Goal: Entertainment & Leisure: Consume media (video, audio)

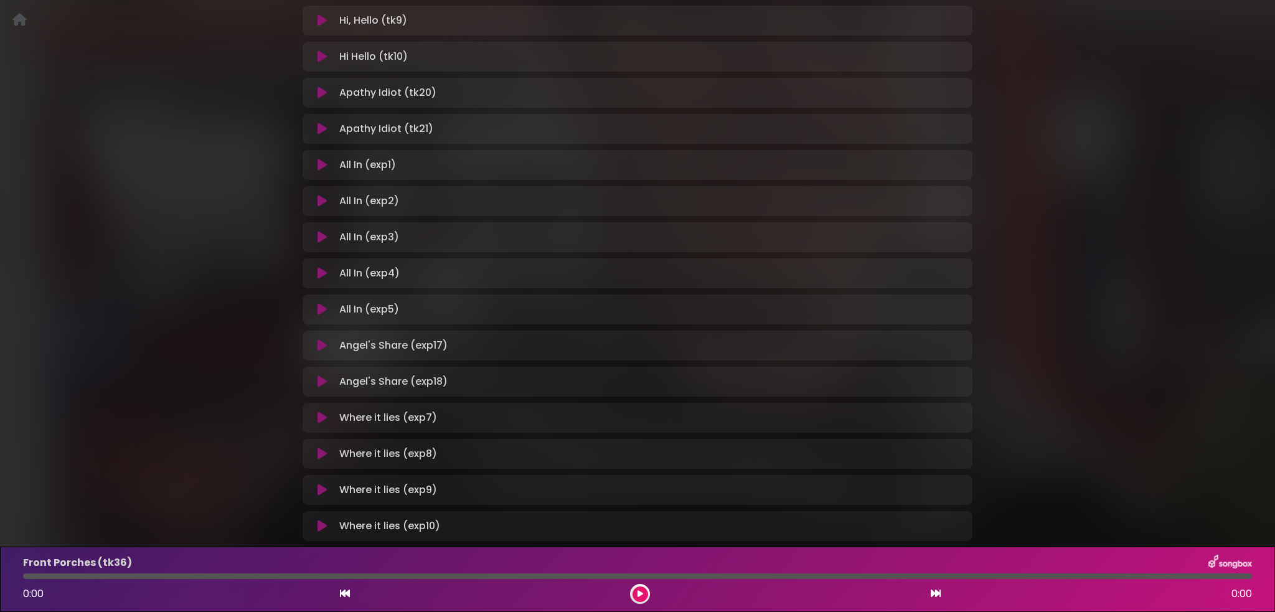
scroll to position [429, 0]
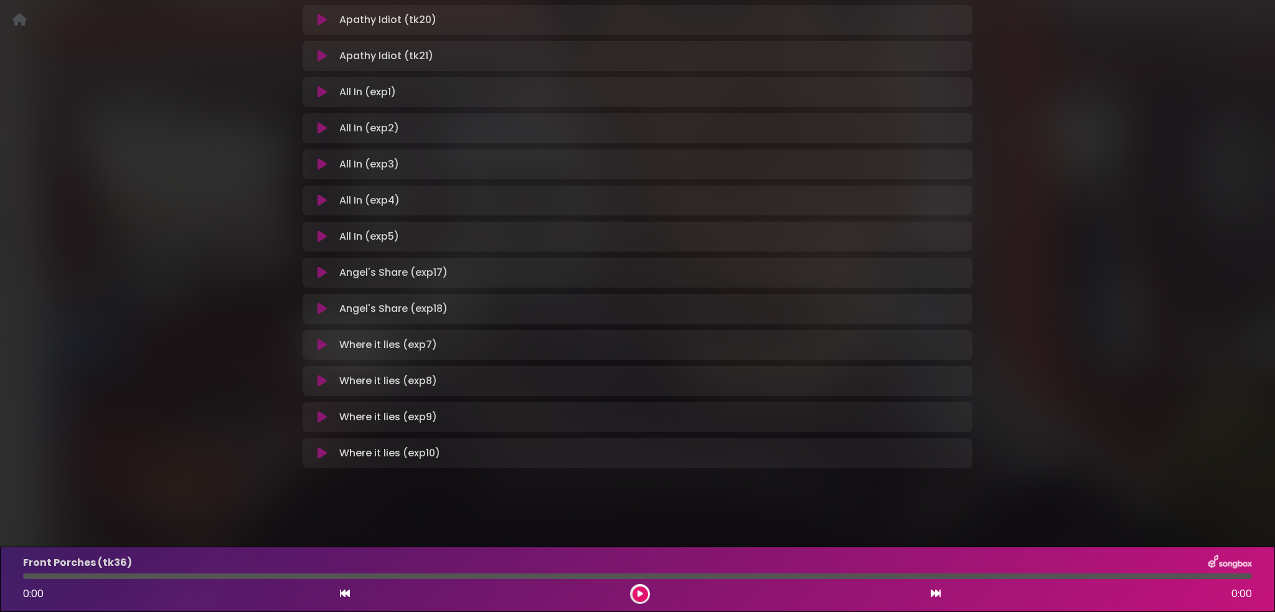
click at [319, 412] on icon at bounding box center [321, 417] width 9 height 12
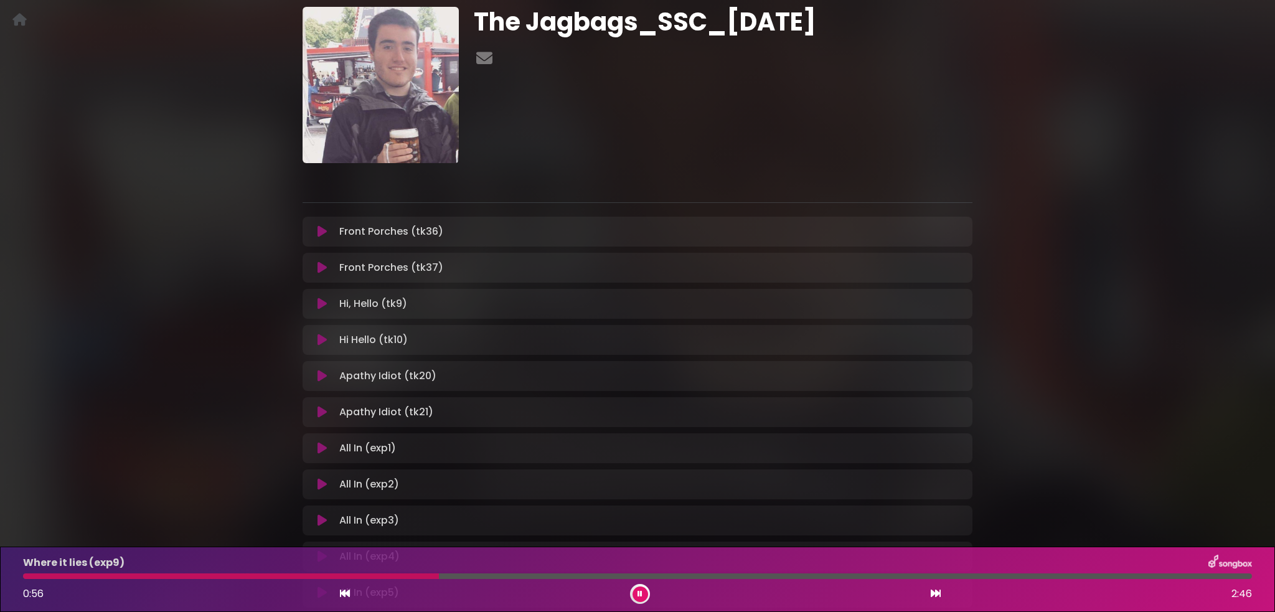
scroll to position [249, 0]
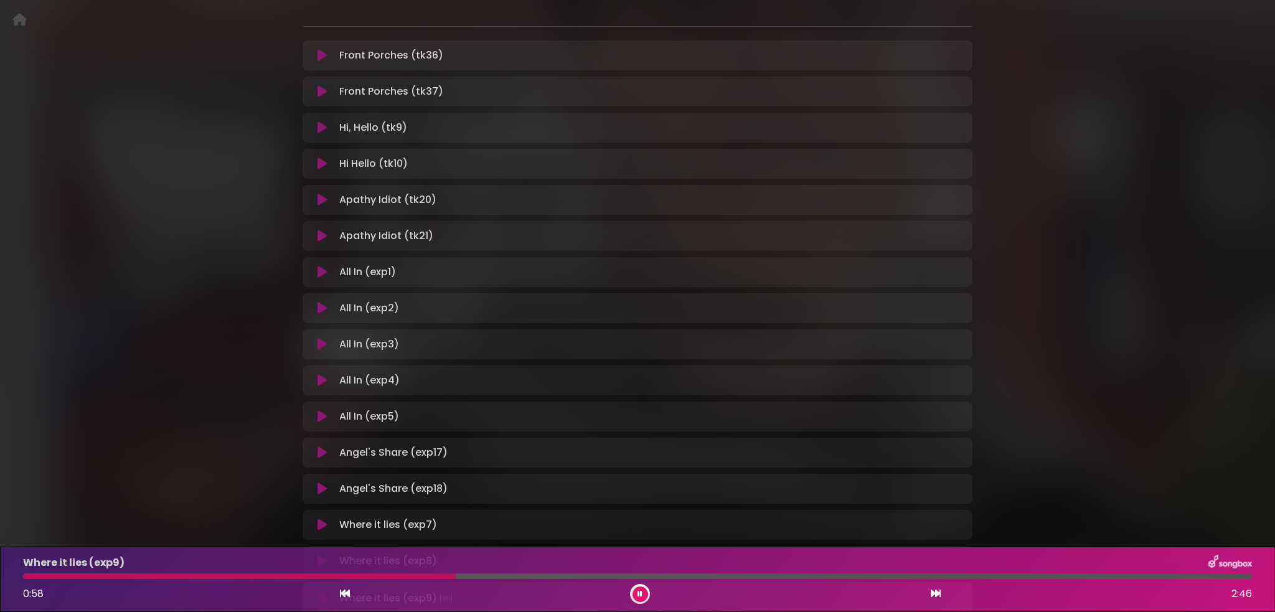
click at [325, 164] on icon at bounding box center [321, 163] width 9 height 12
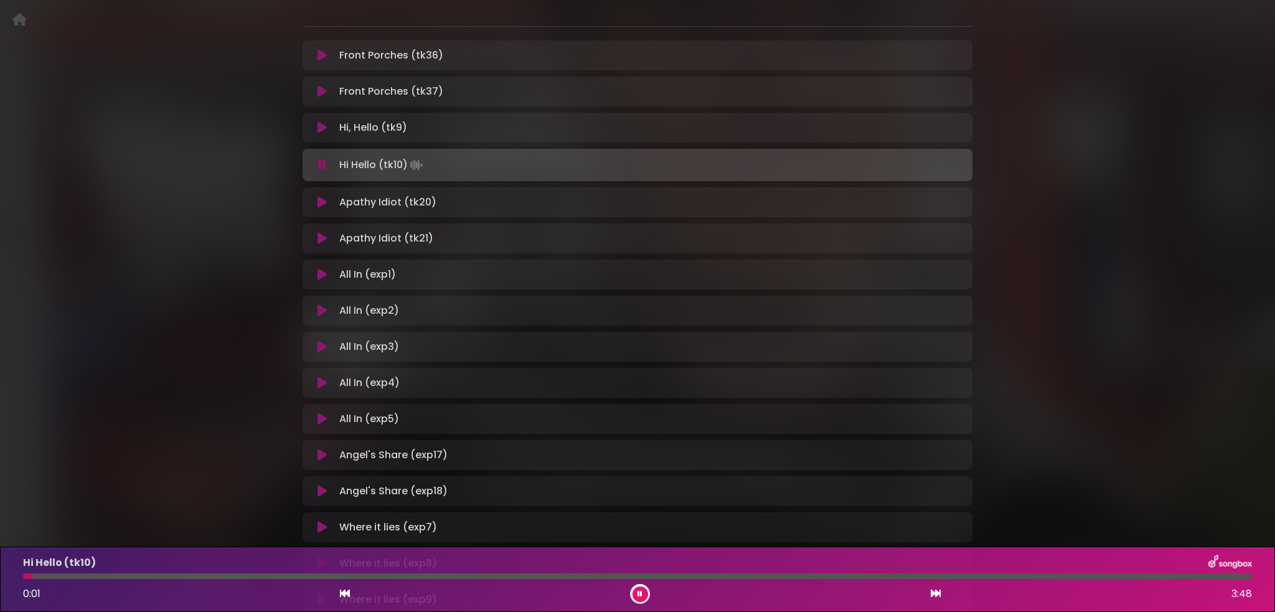
click at [122, 575] on div at bounding box center [637, 576] width 1229 height 6
click at [322, 86] on icon at bounding box center [321, 91] width 9 height 12
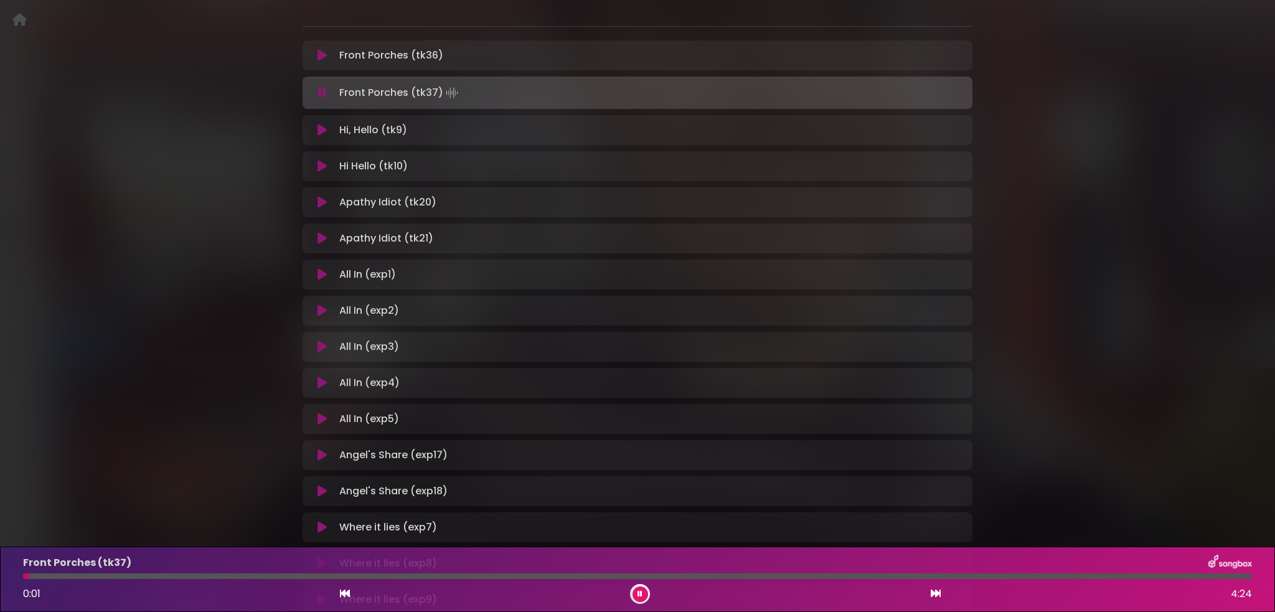
click at [98, 573] on div "Front Porches (tk37) 0:01 4:24" at bounding box center [638, 579] width 1244 height 49
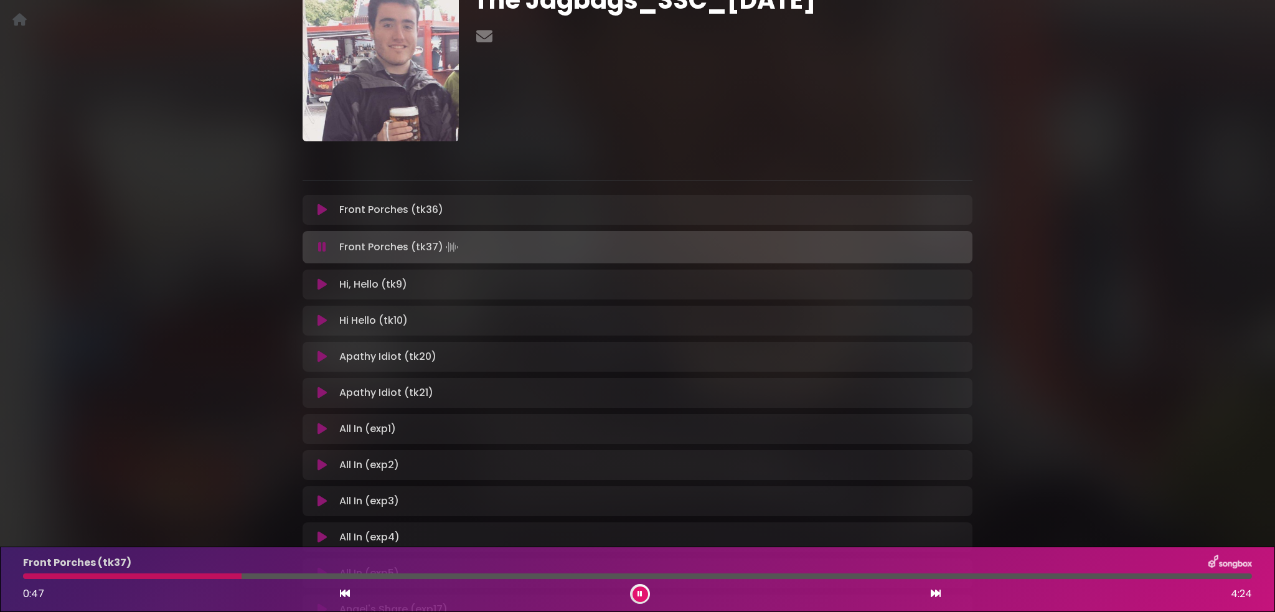
scroll to position [0, 0]
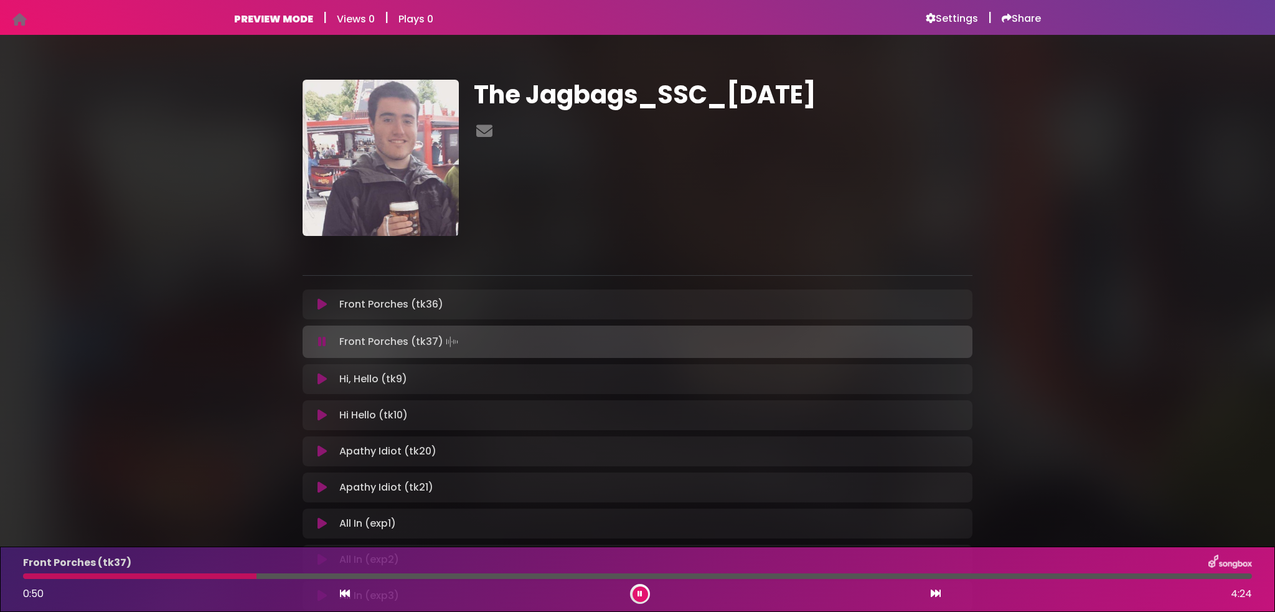
click at [15, 19] on icon at bounding box center [19, 19] width 14 height 1
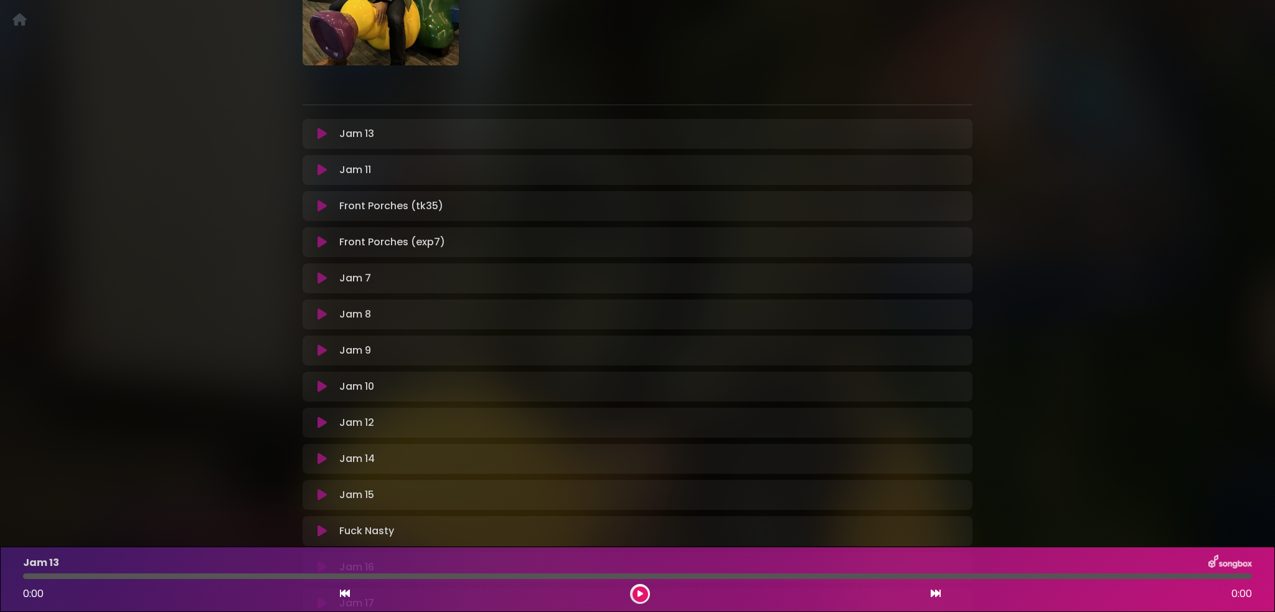
scroll to position [187, 0]
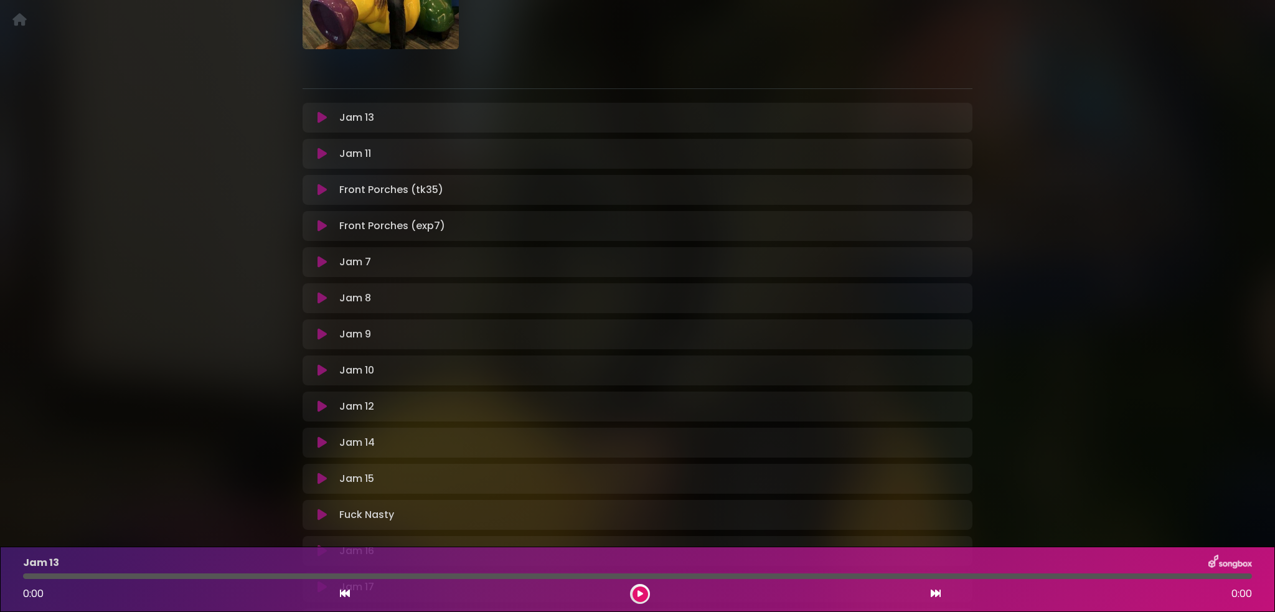
click at [319, 188] on icon at bounding box center [321, 190] width 9 height 12
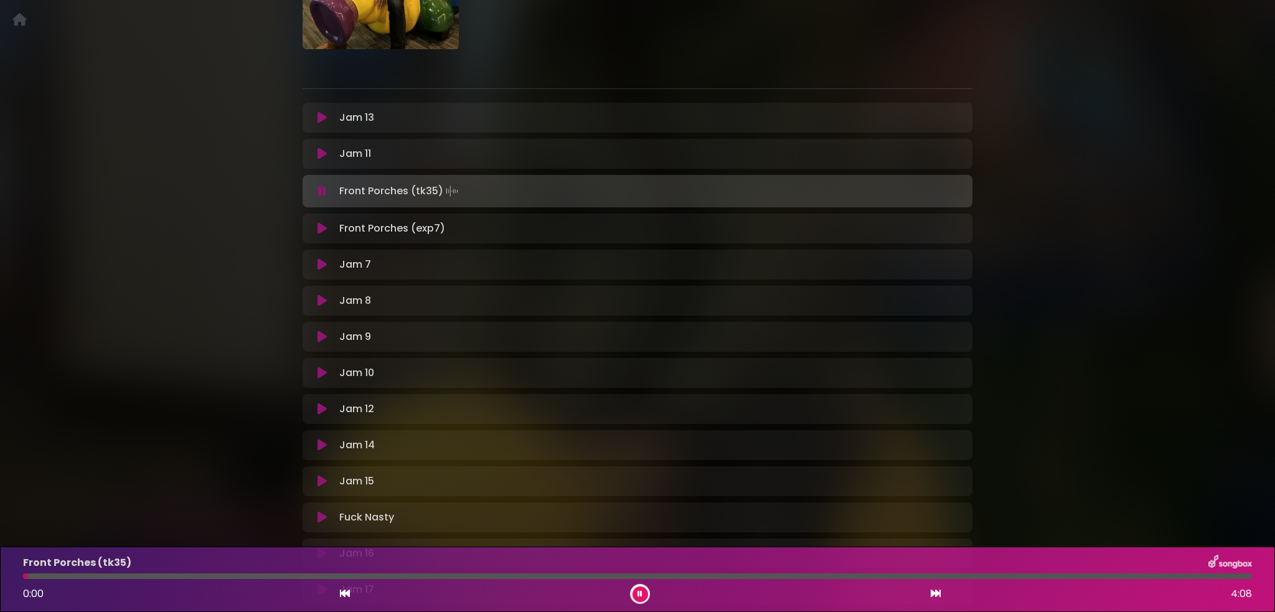
click at [67, 576] on div at bounding box center [637, 576] width 1229 height 6
click at [149, 575] on div at bounding box center [637, 576] width 1229 height 6
click at [264, 575] on div at bounding box center [637, 576] width 1229 height 6
click at [378, 575] on div at bounding box center [637, 576] width 1229 height 6
click at [528, 576] on div at bounding box center [637, 576] width 1229 height 6
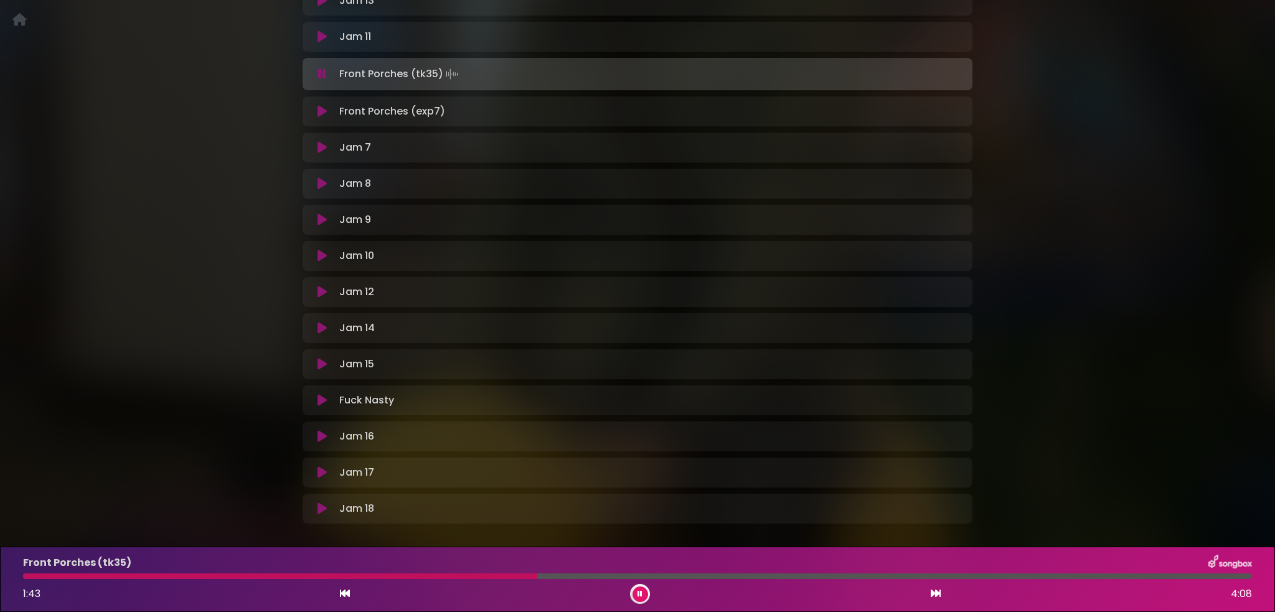
scroll to position [311, 0]
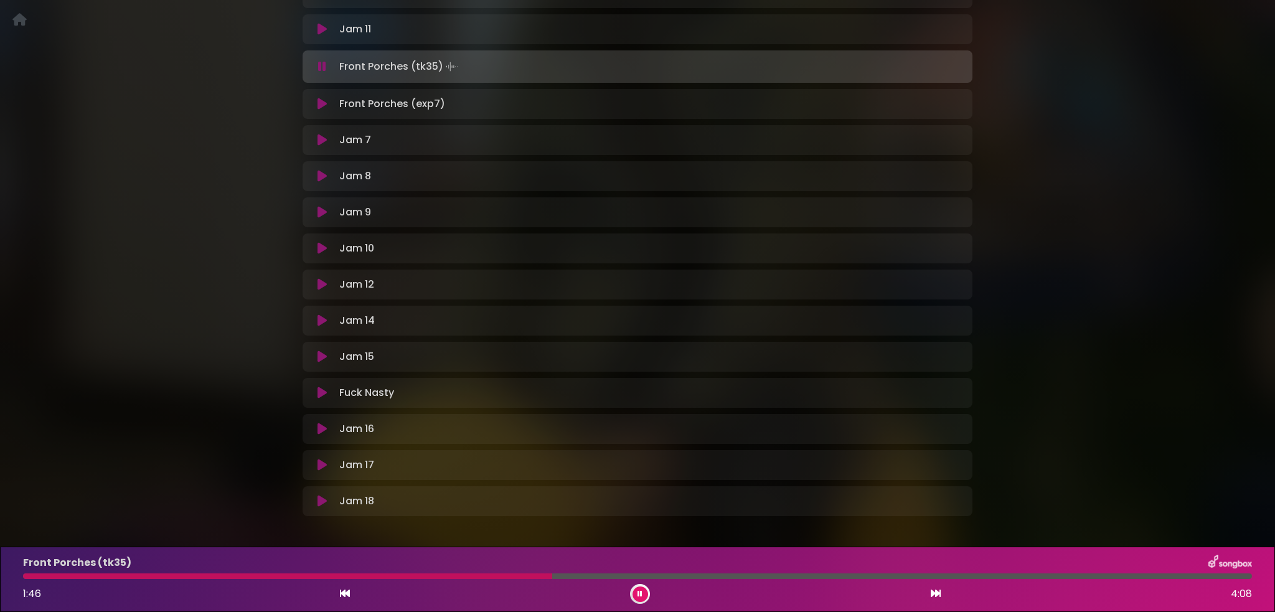
click at [738, 576] on div at bounding box center [637, 576] width 1229 height 6
click at [319, 315] on icon at bounding box center [321, 320] width 9 height 12
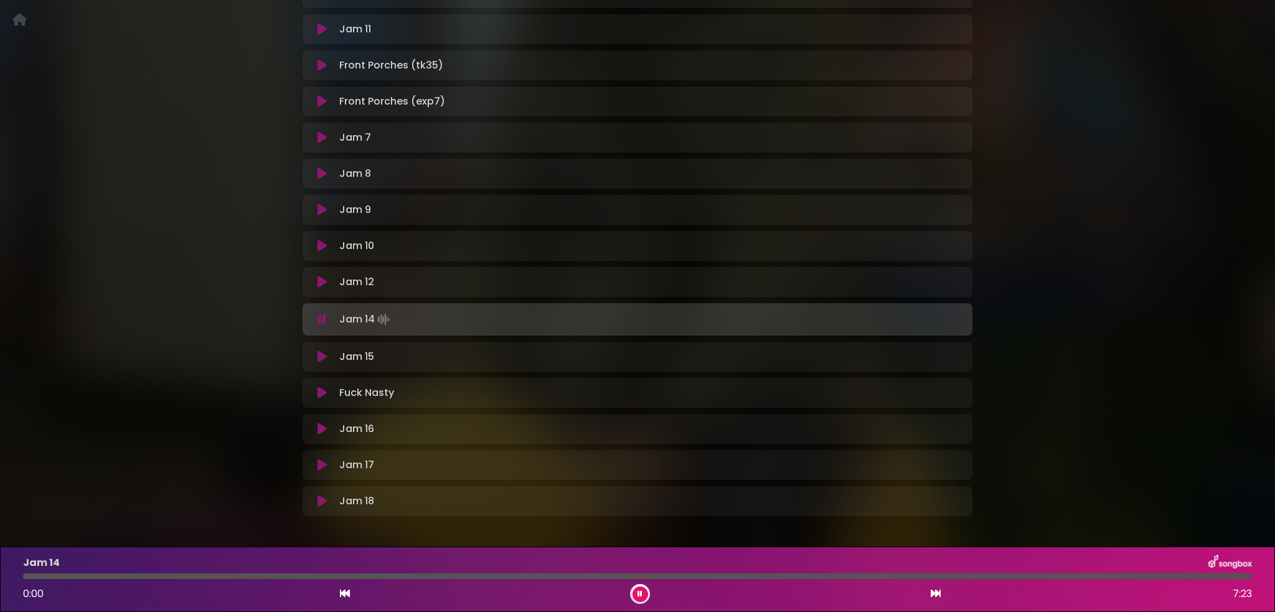
click at [318, 321] on icon at bounding box center [322, 319] width 8 height 12
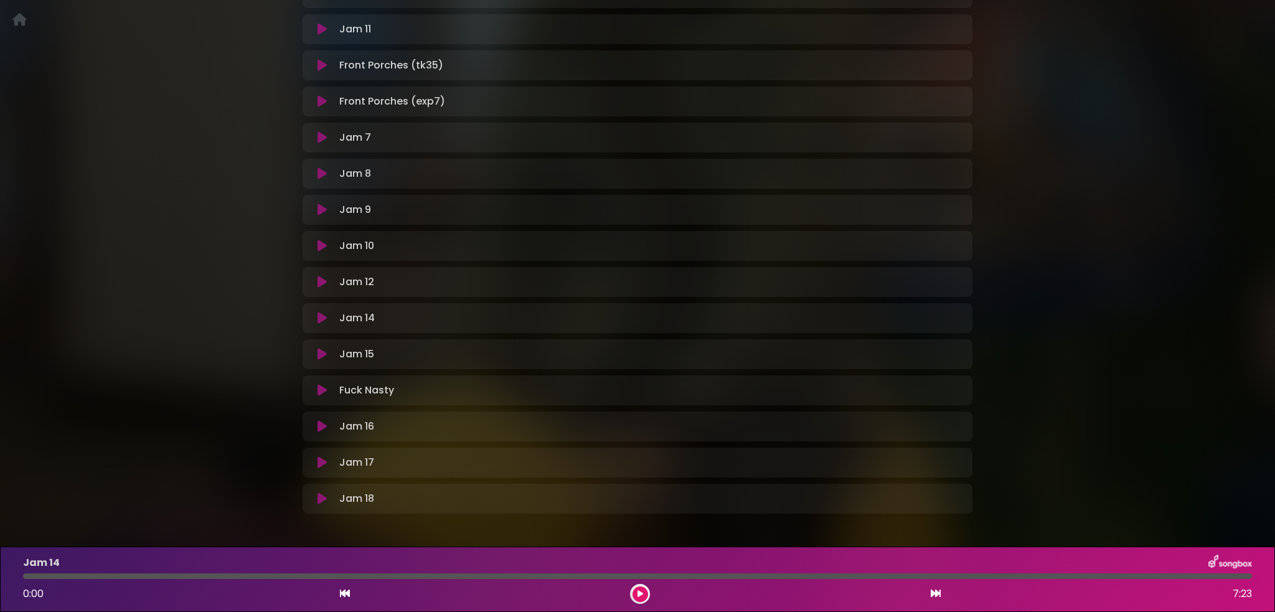
click at [317, 321] on icon at bounding box center [321, 318] width 9 height 12
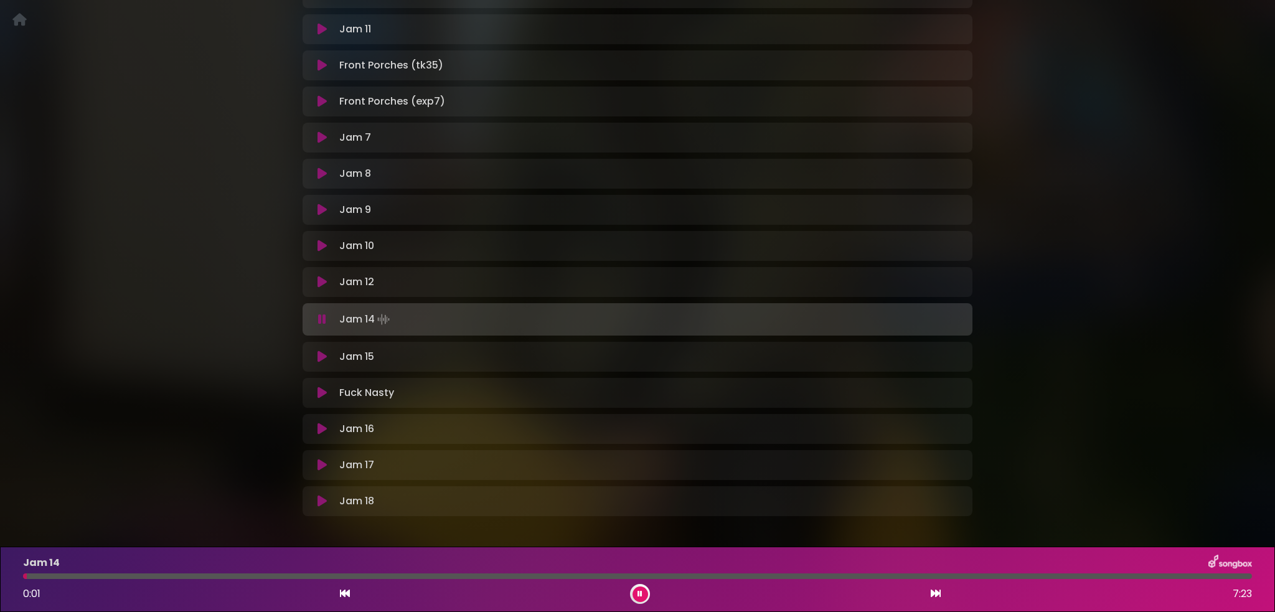
click at [87, 575] on div at bounding box center [637, 576] width 1229 height 6
click at [292, 577] on div at bounding box center [637, 576] width 1229 height 6
click at [392, 575] on div at bounding box center [637, 576] width 1229 height 6
click at [320, 389] on icon at bounding box center [321, 393] width 9 height 12
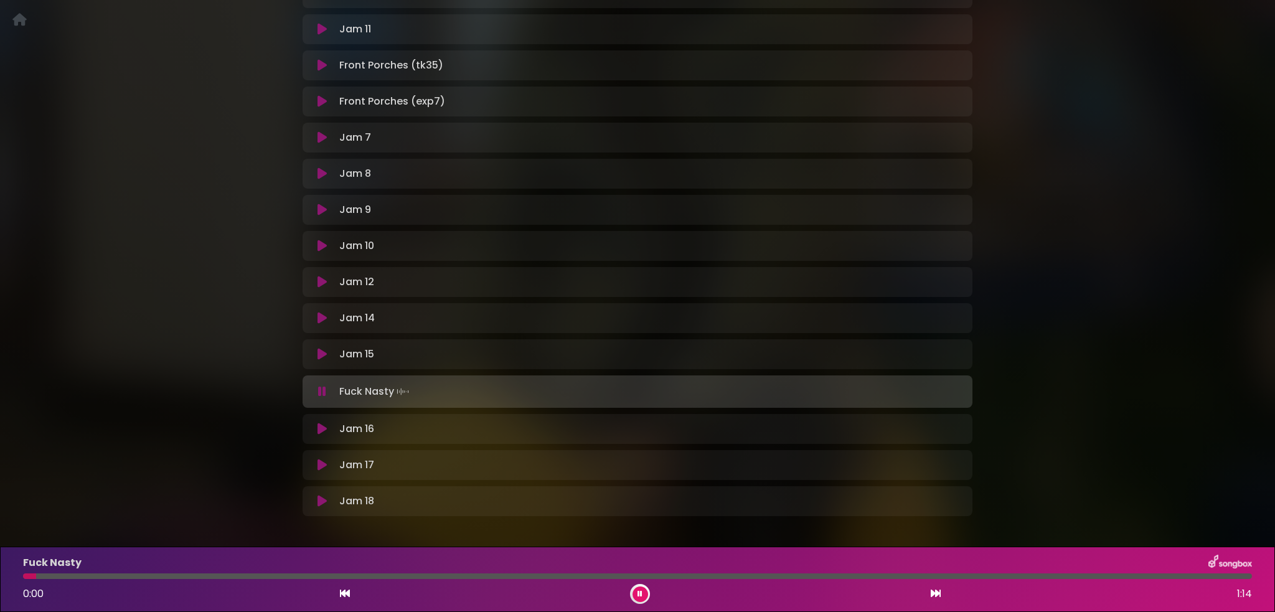
click at [306, 578] on div at bounding box center [637, 576] width 1229 height 6
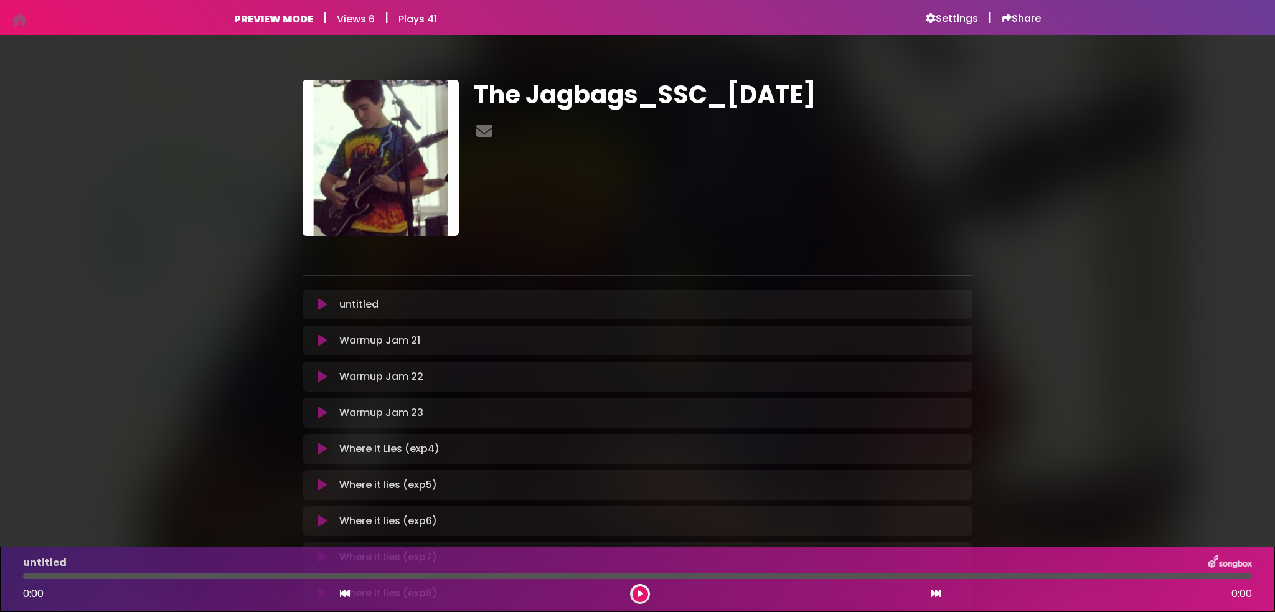
click at [316, 309] on button at bounding box center [322, 304] width 24 height 12
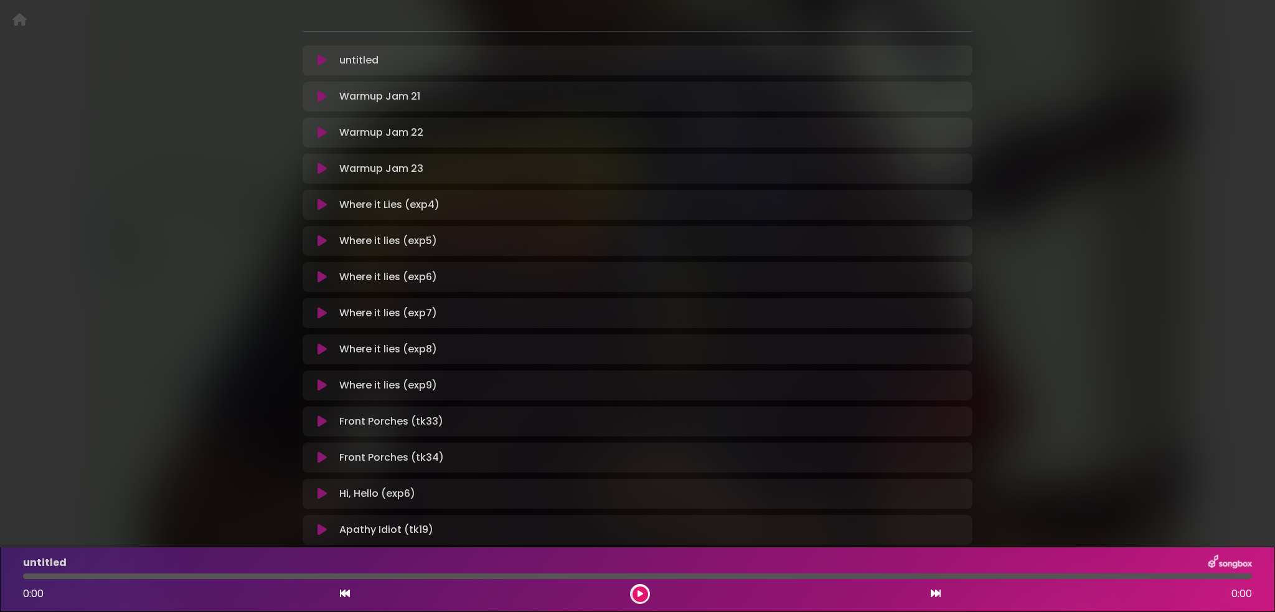
scroll to position [249, 0]
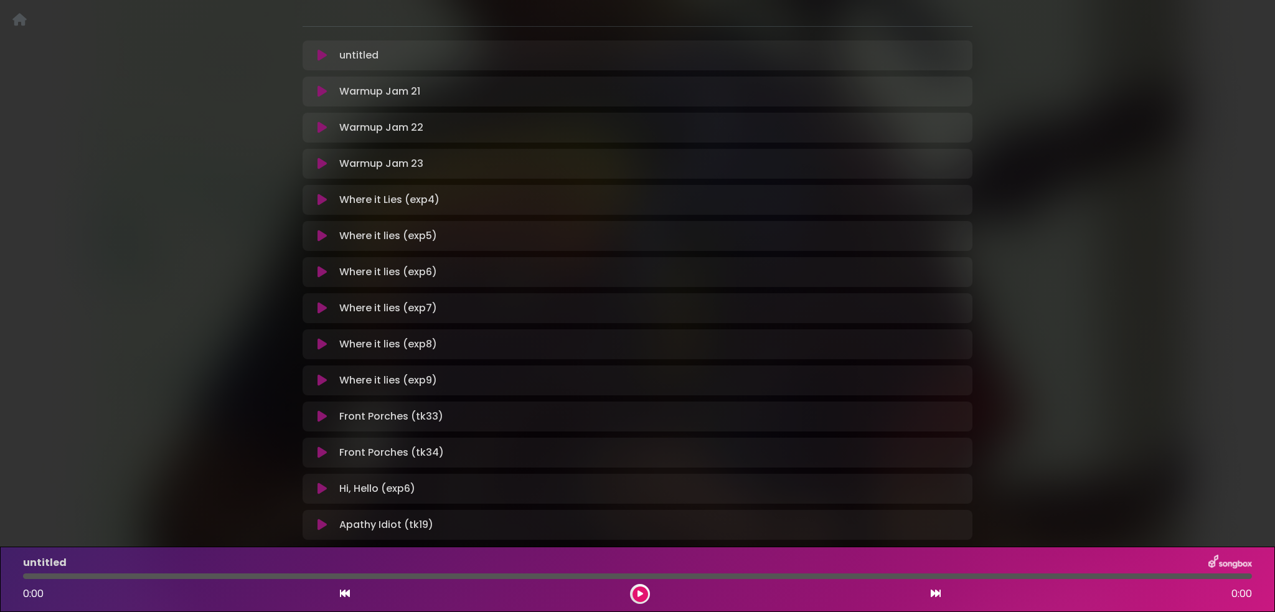
click at [317, 275] on icon at bounding box center [321, 272] width 9 height 12
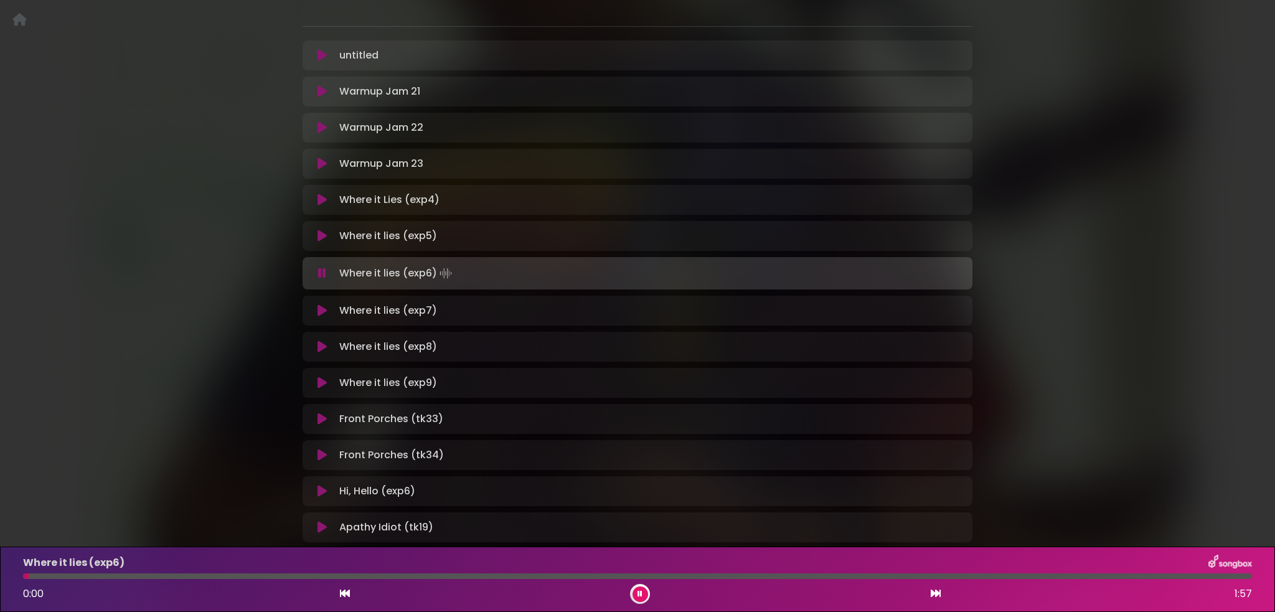
click at [91, 575] on div at bounding box center [637, 576] width 1229 height 6
click at [253, 576] on div at bounding box center [637, 576] width 1229 height 6
click at [403, 576] on div at bounding box center [637, 576] width 1229 height 6
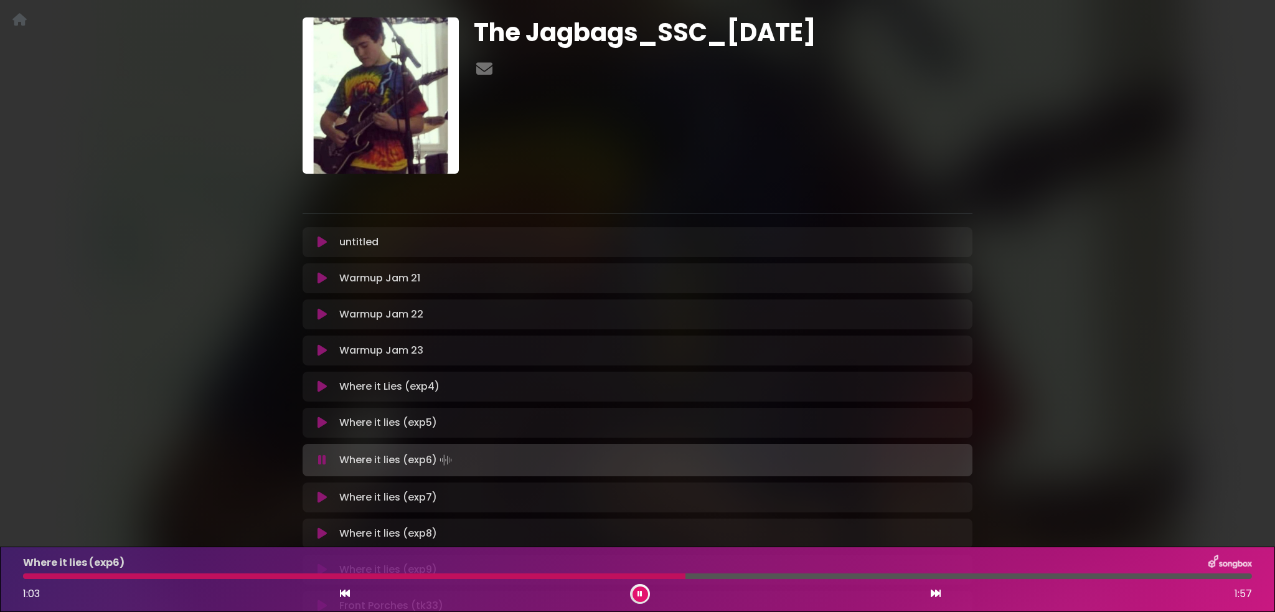
scroll to position [0, 0]
